Goal: Book appointment/travel/reservation

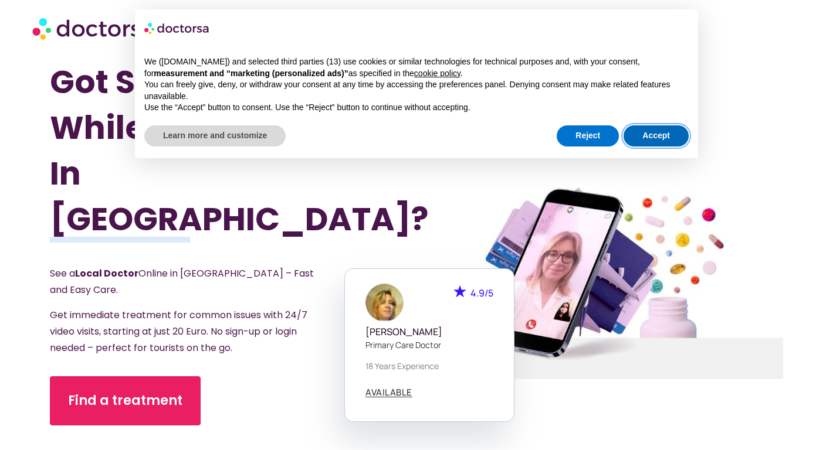
click at [653, 141] on button "Accept" at bounding box center [655, 135] width 65 height 21
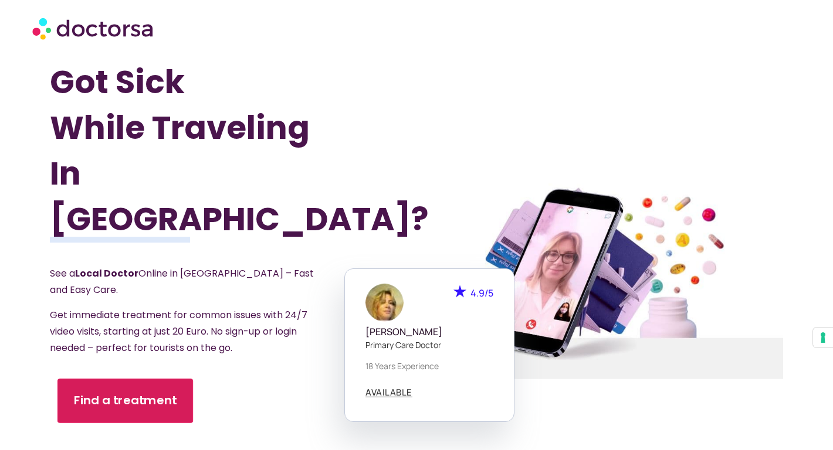
click at [142, 393] on span "Find a treatment" at bounding box center [125, 401] width 103 height 17
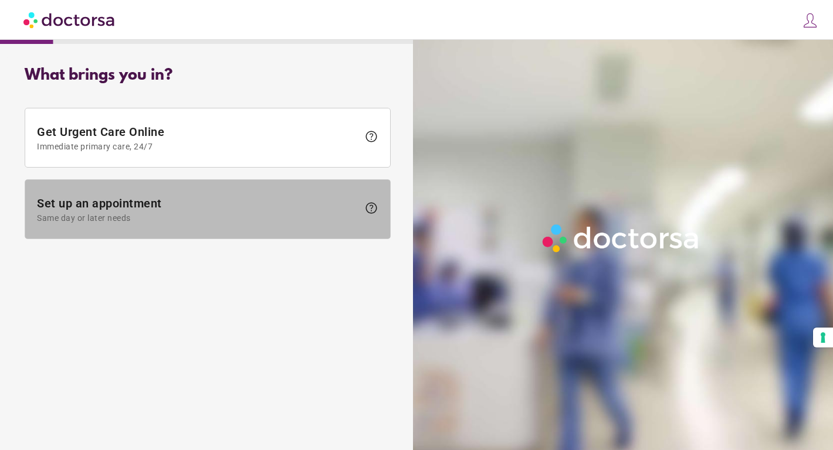
click at [245, 222] on span at bounding box center [207, 209] width 365 height 59
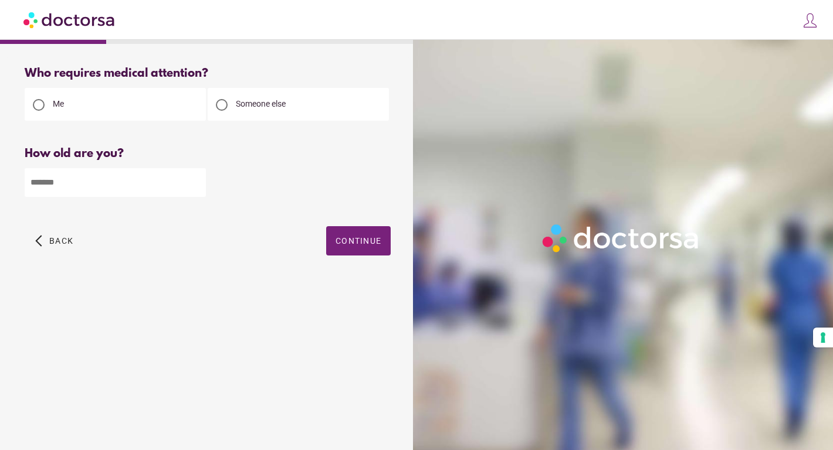
click at [209, 195] on div at bounding box center [208, 182] width 366 height 30
click at [181, 187] on input "number" at bounding box center [115, 182] width 181 height 29
type input "**"
click at [366, 245] on span "Continue" at bounding box center [358, 240] width 46 height 9
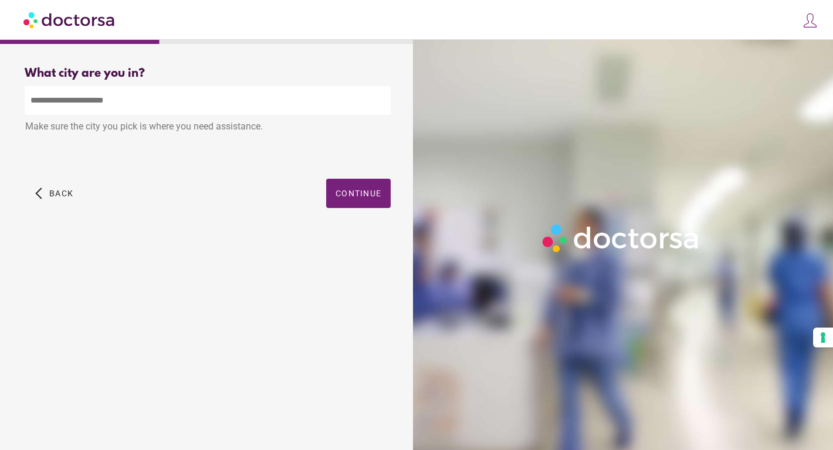
click at [188, 110] on input "text" at bounding box center [208, 100] width 366 height 29
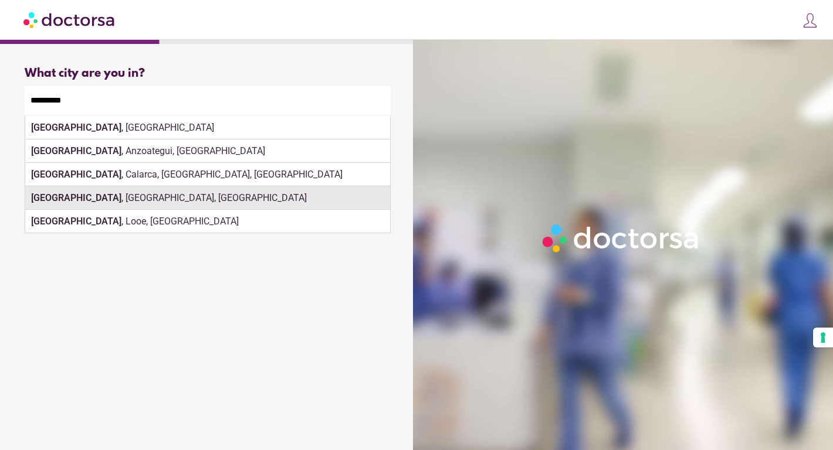
click at [352, 192] on div "Barcelona , Sorsogon, Philippines" at bounding box center [207, 197] width 365 height 23
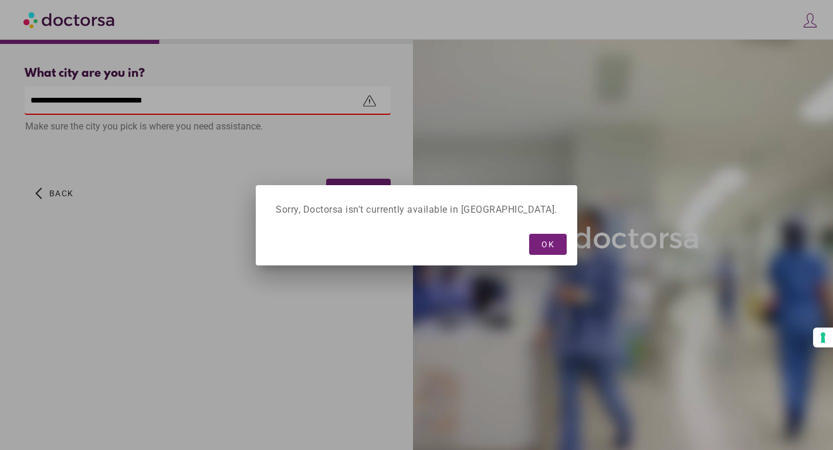
click at [216, 104] on div at bounding box center [416, 225] width 833 height 450
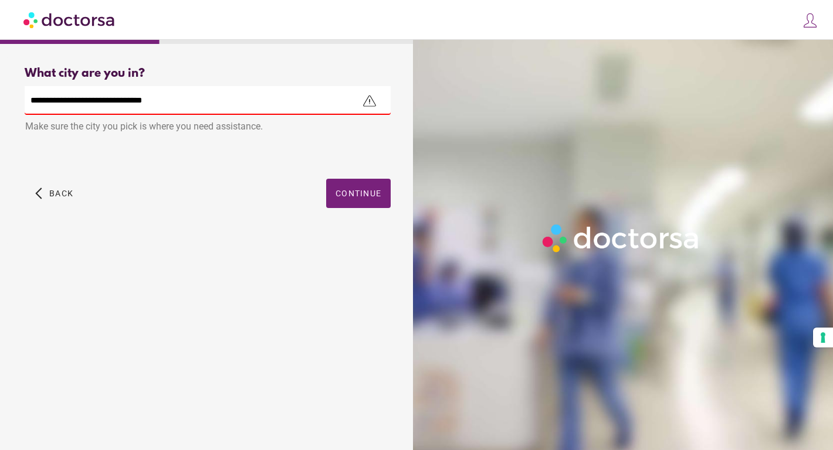
click at [246, 99] on input "**********" at bounding box center [208, 100] width 366 height 29
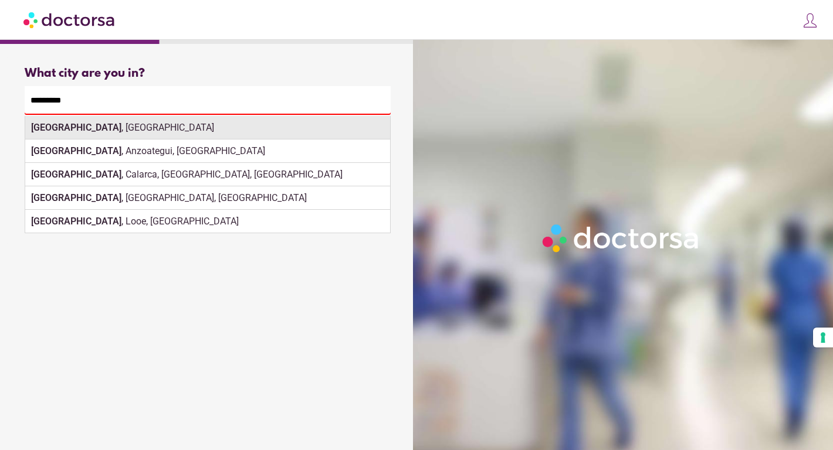
click at [56, 128] on strong "Barcelona" at bounding box center [76, 127] width 90 height 11
type input "**********"
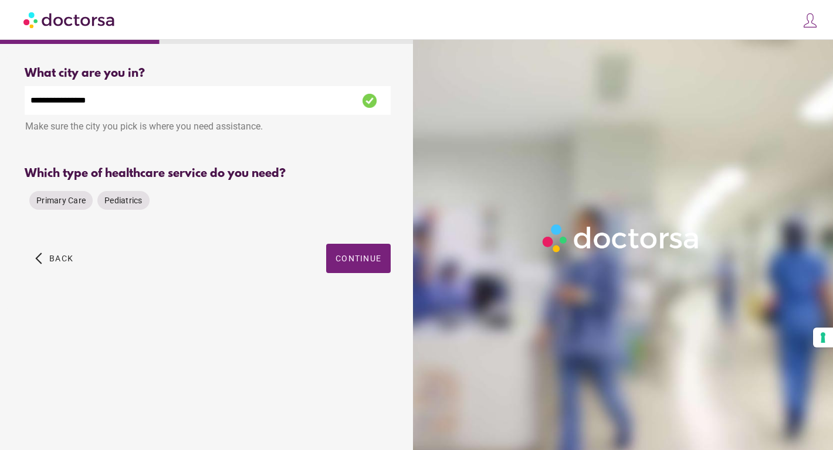
click at [71, 213] on div "Primary Care Pediatrics" at bounding box center [90, 200] width 130 height 28
click at [71, 205] on span "Primary Care" at bounding box center [60, 200] width 49 height 9
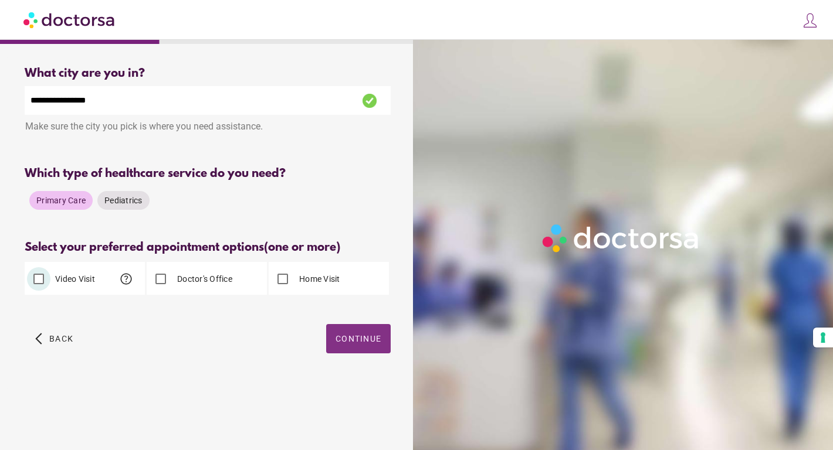
click at [358, 343] on span "Continue" at bounding box center [358, 338] width 46 height 9
